Goal: Task Accomplishment & Management: Manage account settings

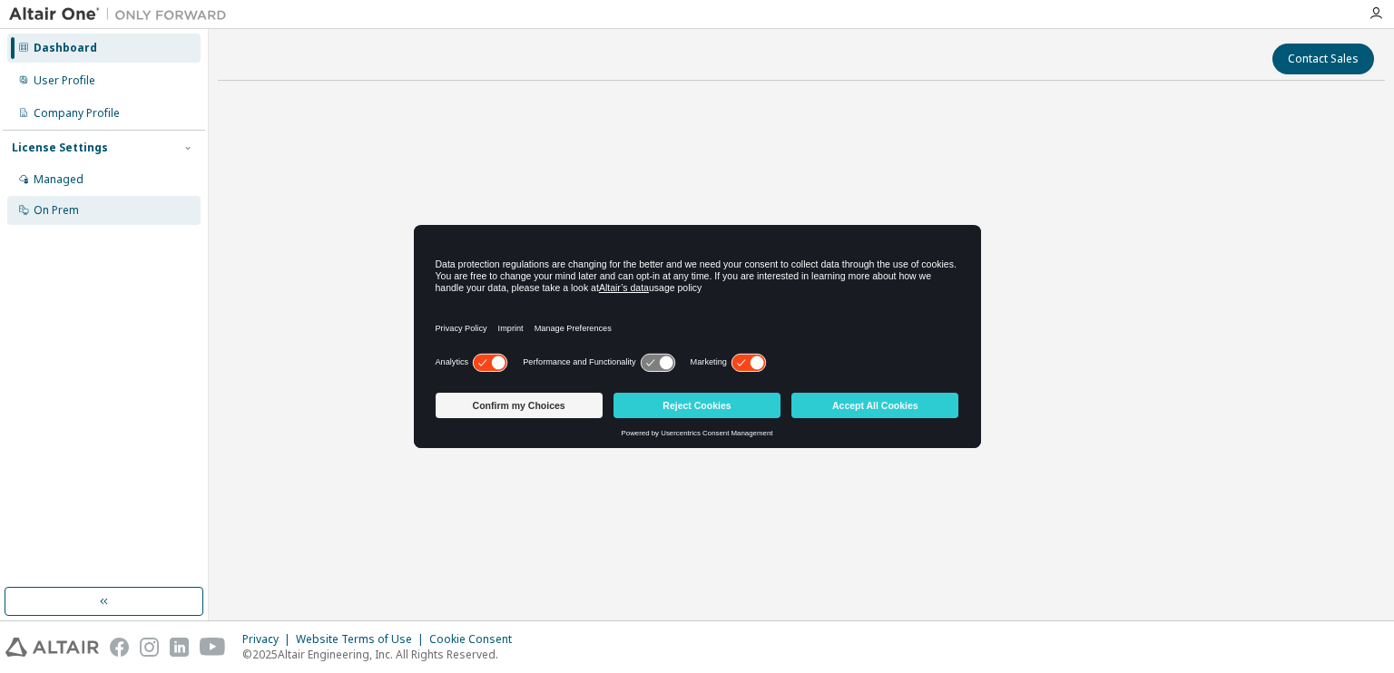
click at [58, 214] on div "On Prem" at bounding box center [56, 210] width 45 height 15
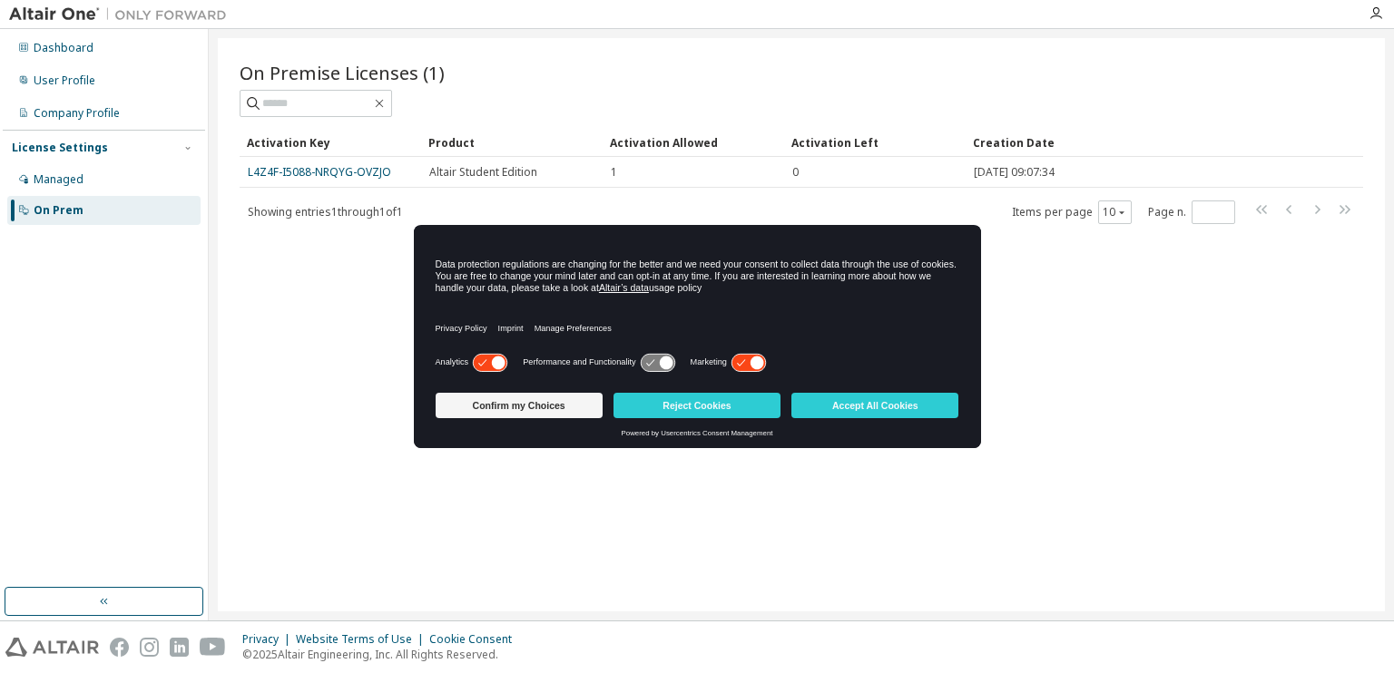
drag, startPoint x: 283, startPoint y: 169, endPoint x: 261, endPoint y: 285, distance: 118.2
click at [261, 285] on div "On Premise Licenses (1) Clear Load Save Save As Field Operator Value Select fil…" at bounding box center [801, 325] width 1167 height 574
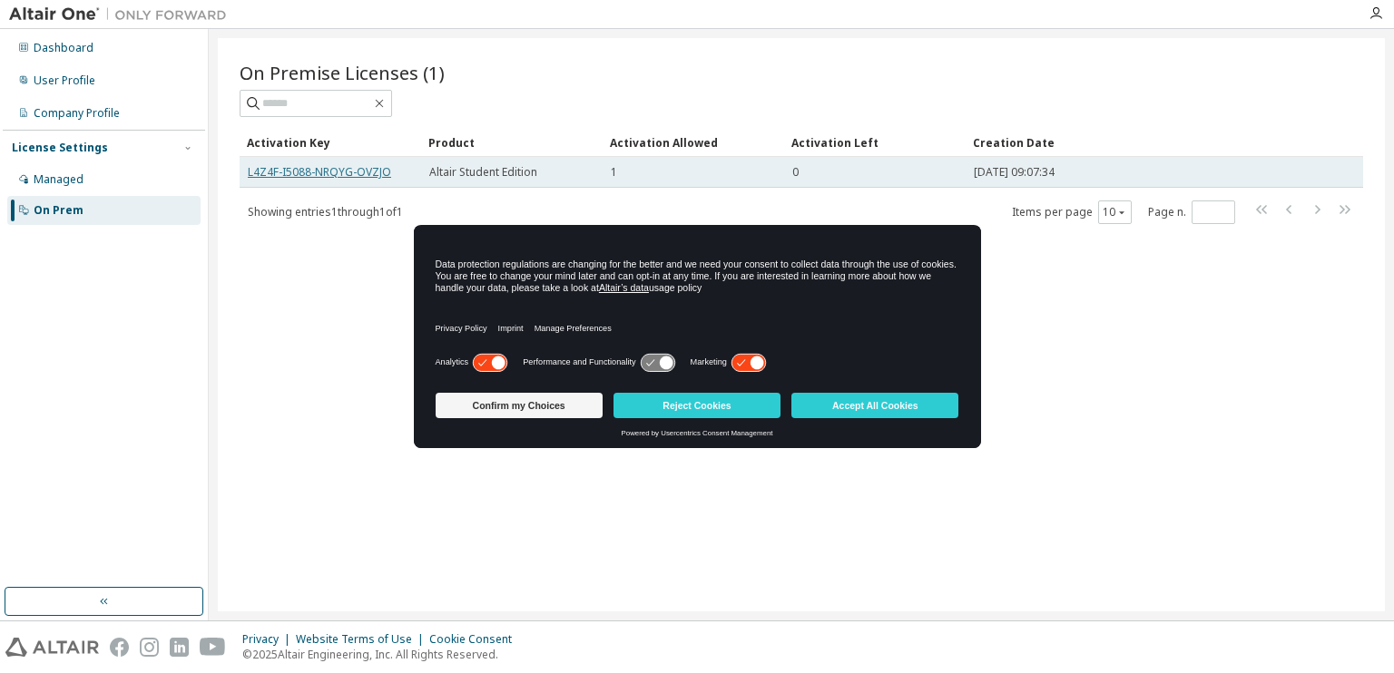
click at [250, 176] on link "L4Z4F-I5088-NRQYG-OVZJO" at bounding box center [319, 171] width 143 height 15
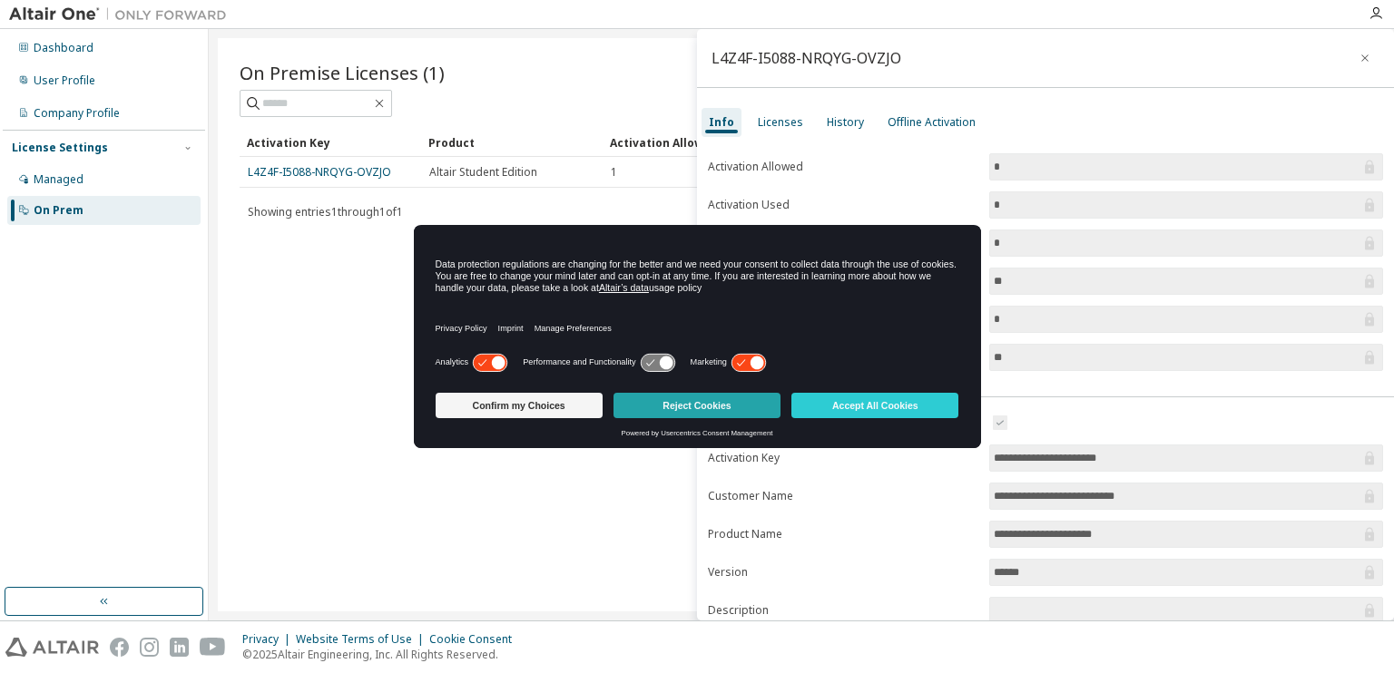
drag, startPoint x: 872, startPoint y: 236, endPoint x: 680, endPoint y: 395, distance: 249.5
click at [680, 395] on div "Data protection regulations are changing for the better and we need your consen…" at bounding box center [697, 337] width 567 height 224
click at [723, 405] on button "Reject Cookies" at bounding box center [697, 405] width 167 height 25
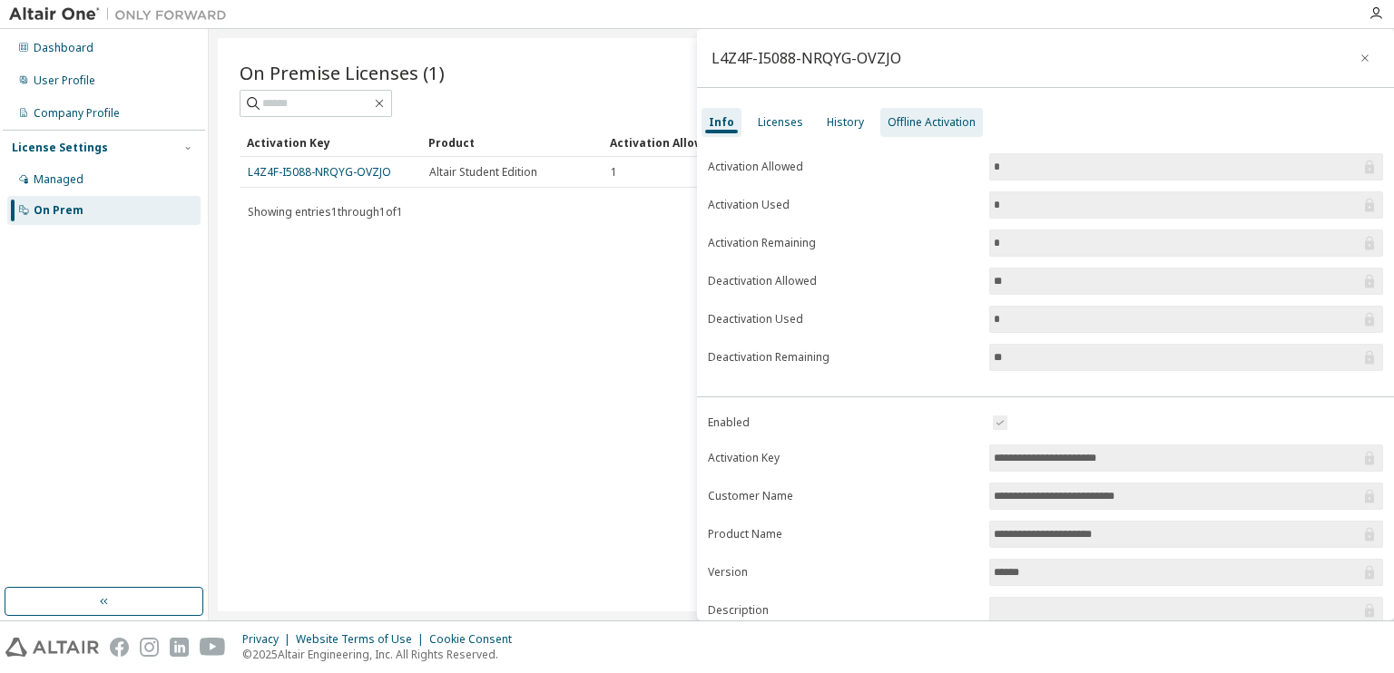
click at [910, 122] on div "Offline Activation" at bounding box center [932, 122] width 88 height 15
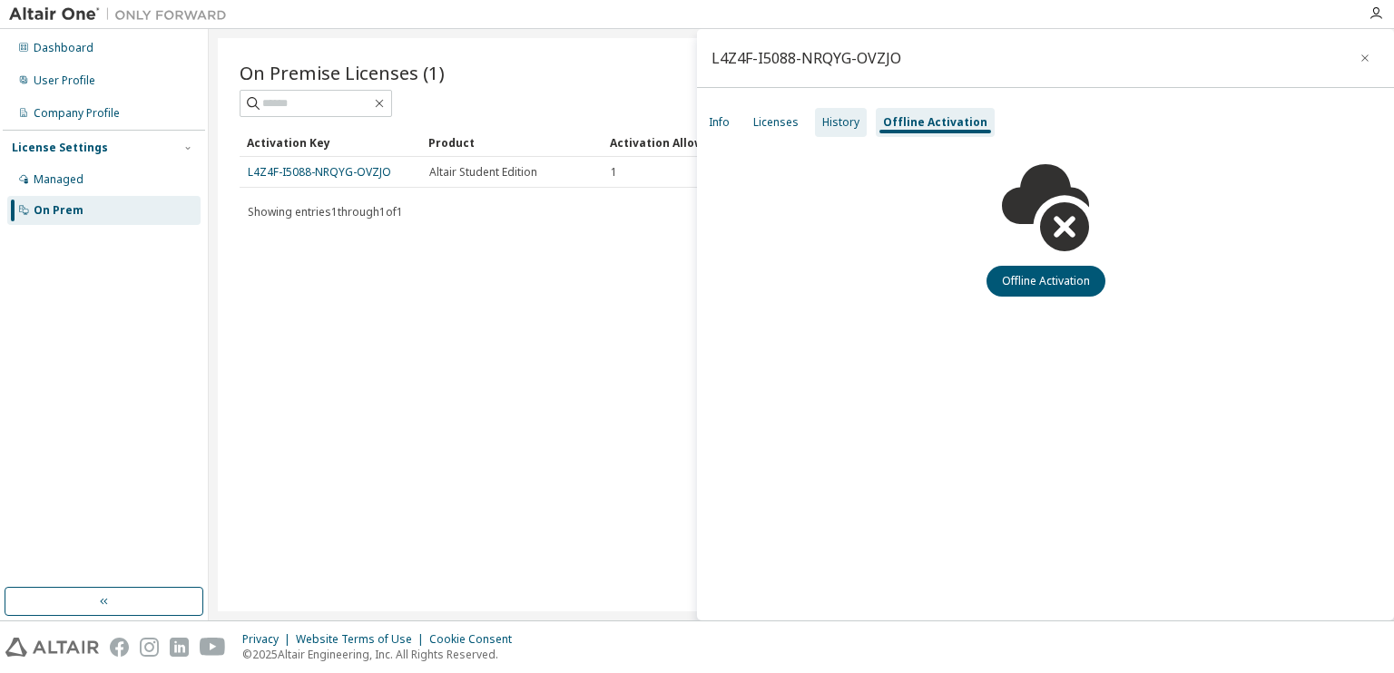
click at [852, 120] on div "History" at bounding box center [840, 122] width 37 height 15
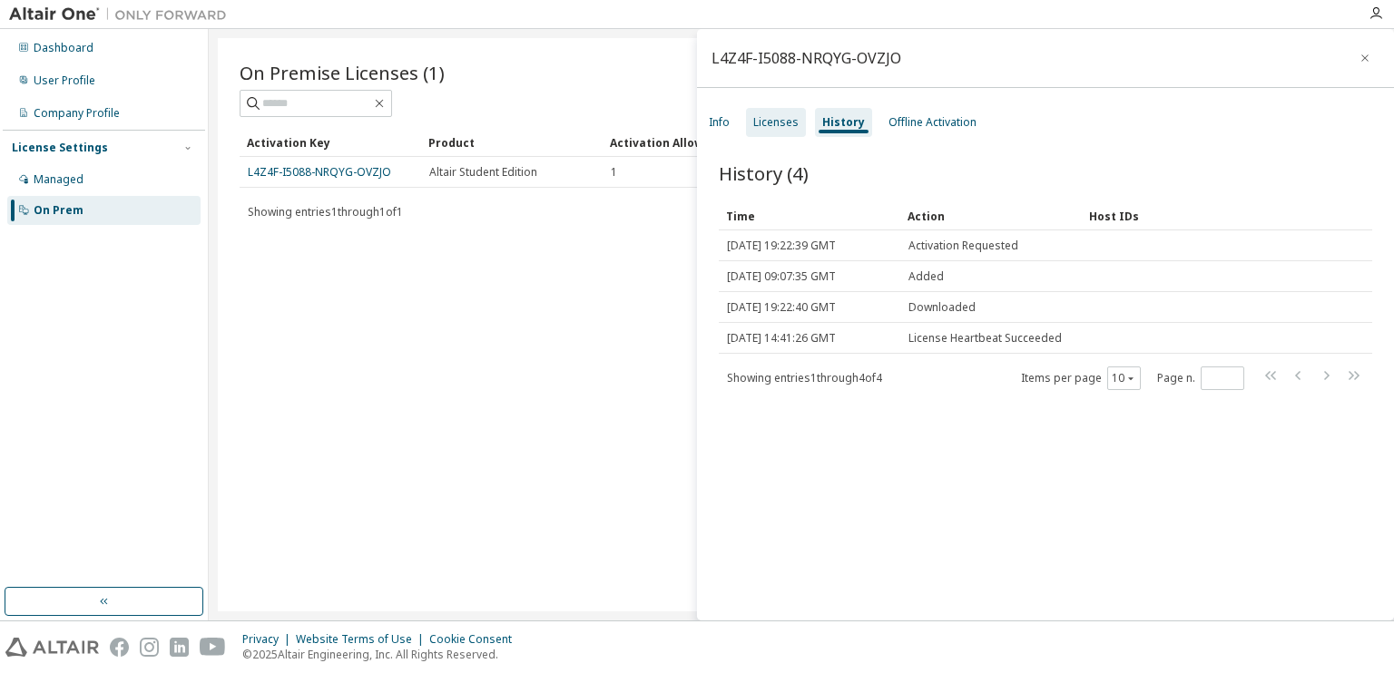
click at [797, 121] on div "Licenses" at bounding box center [776, 122] width 60 height 29
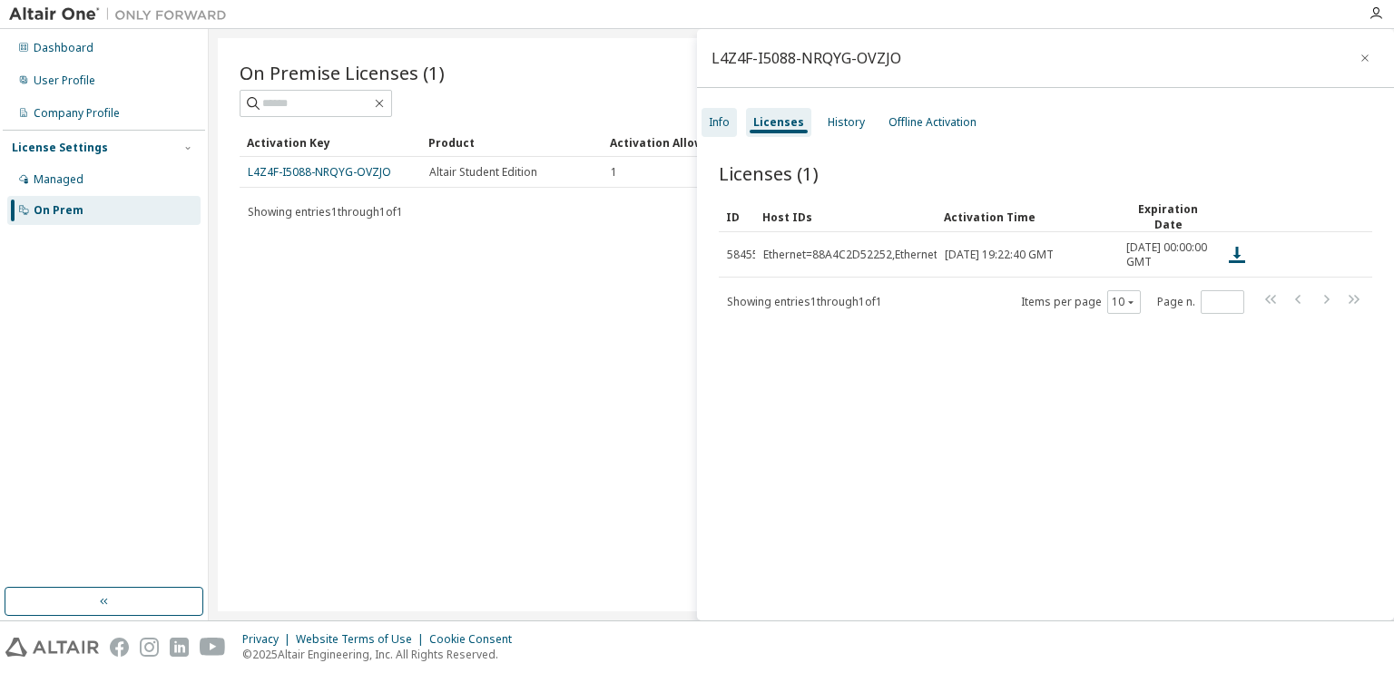
click at [730, 121] on div "Info" at bounding box center [719, 122] width 35 height 29
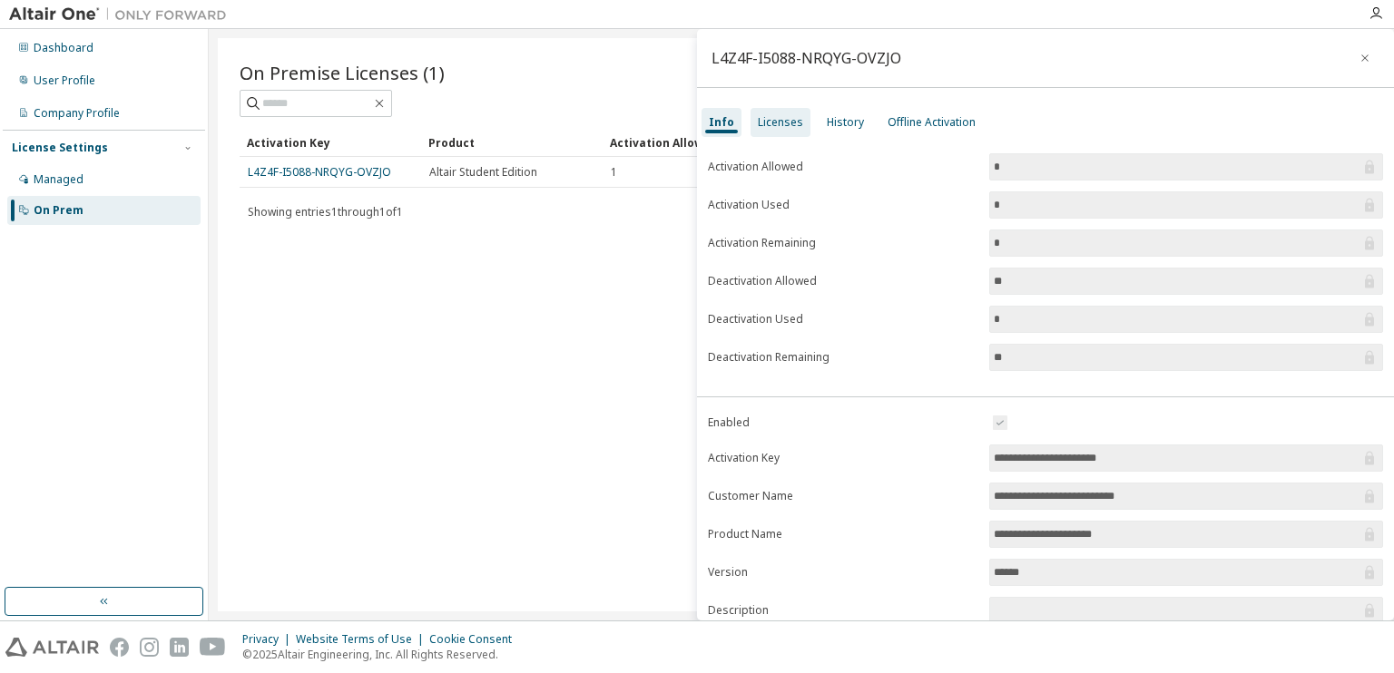
click at [791, 123] on div "Licenses" at bounding box center [780, 122] width 45 height 15
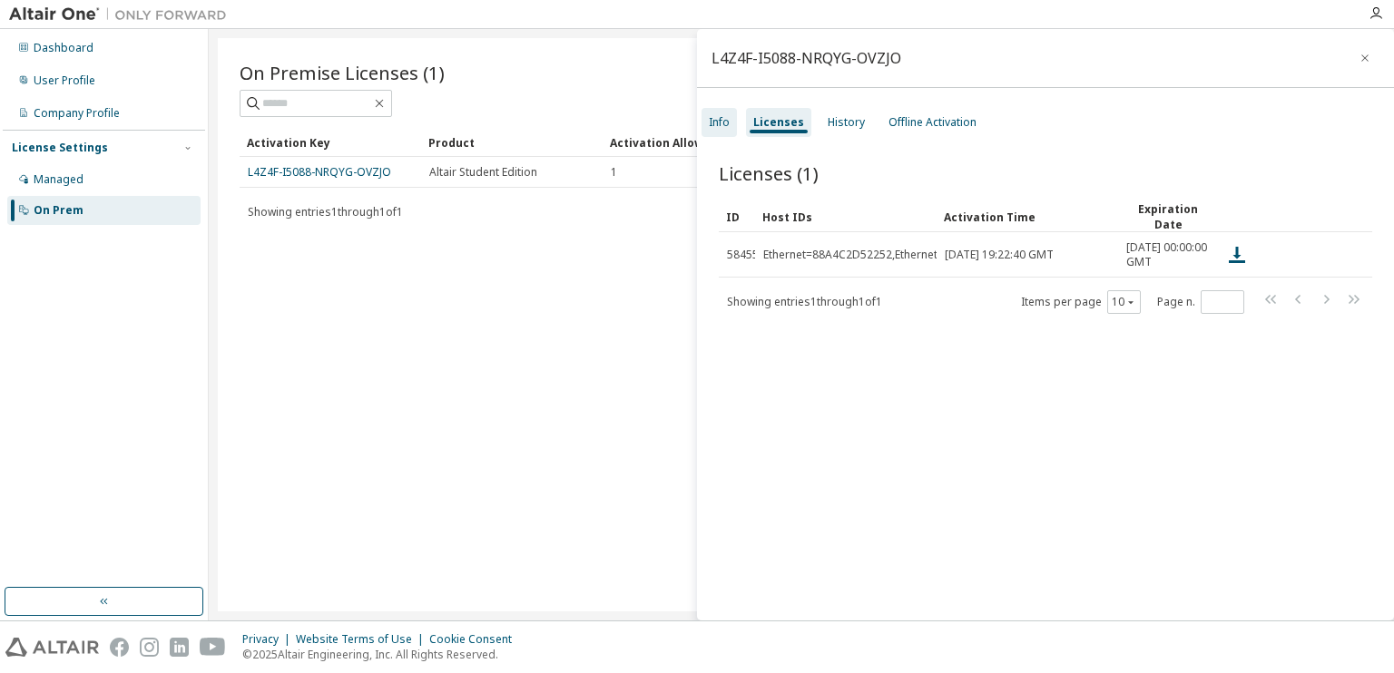
click at [722, 119] on div "Info" at bounding box center [719, 122] width 21 height 15
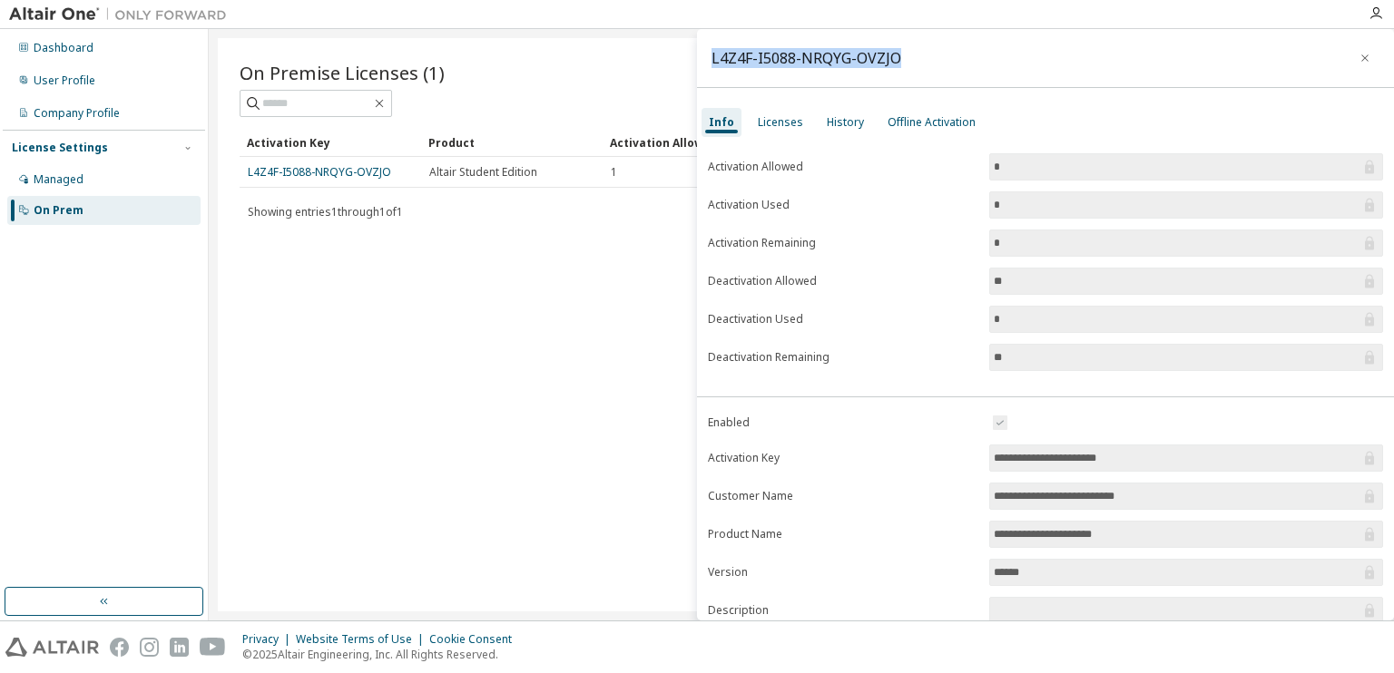
drag, startPoint x: 896, startPoint y: 63, endPoint x: 704, endPoint y: 60, distance: 191.5
click at [703, 58] on div "L4Z4F-I5088-NRQYG-OVZJO" at bounding box center [1045, 58] width 697 height 59
copy div "L4Z4F-I5088-NRQYG-OVZJO"
click at [608, 304] on div "On Premise Licenses (1) Clear Load Save Save As Field Operator Value Select fil…" at bounding box center [801, 325] width 1167 height 574
